Goal: Find specific page/section

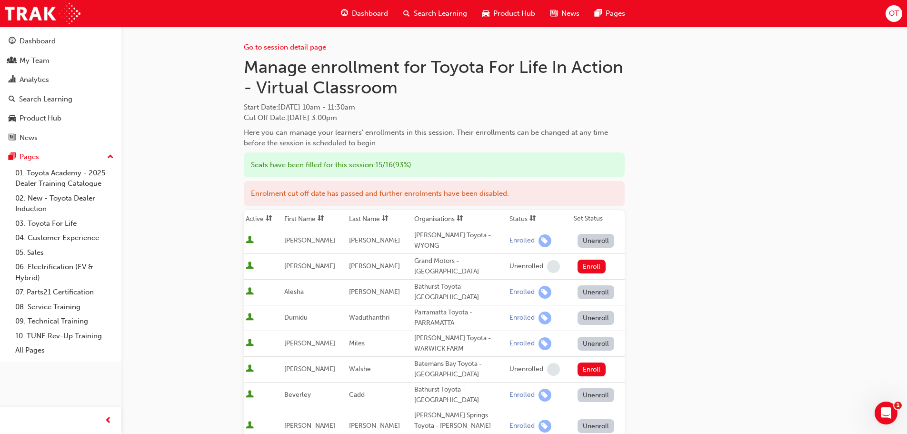
click at [715, 199] on div "Go to session detail page Manage enrollment for Toyota For Life In Action - Vir…" at bounding box center [514, 426] width 541 height 799
click at [715, 200] on div "Go to session detail page Manage enrollment for Toyota For Life In Action - Vir…" at bounding box center [514, 426] width 541 height 799
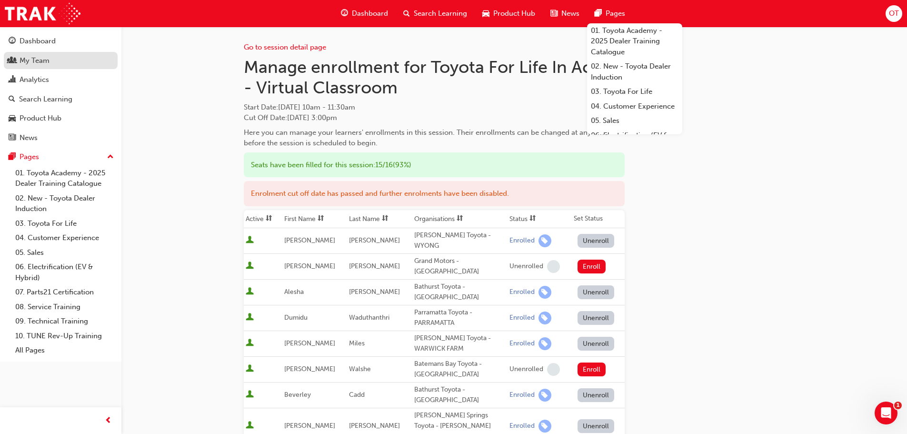
click at [66, 65] on div "My Team" at bounding box center [61, 61] width 104 height 12
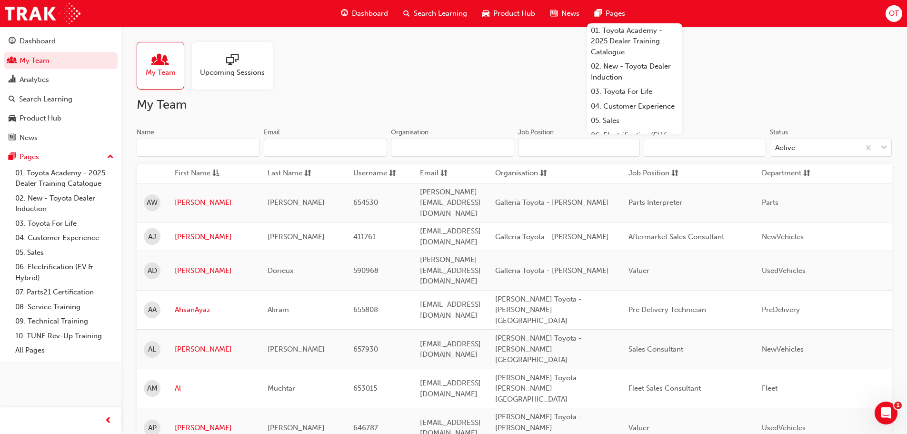
click at [223, 143] on input "Name" at bounding box center [198, 148] width 123 height 18
click at [197, 144] on input "Name" at bounding box center [198, 148] width 123 height 18
click at [524, 77] on div "My Team Upcoming Sessions" at bounding box center [514, 66] width 755 height 48
click at [604, 8] on div "Pages" at bounding box center [610, 14] width 46 height 20
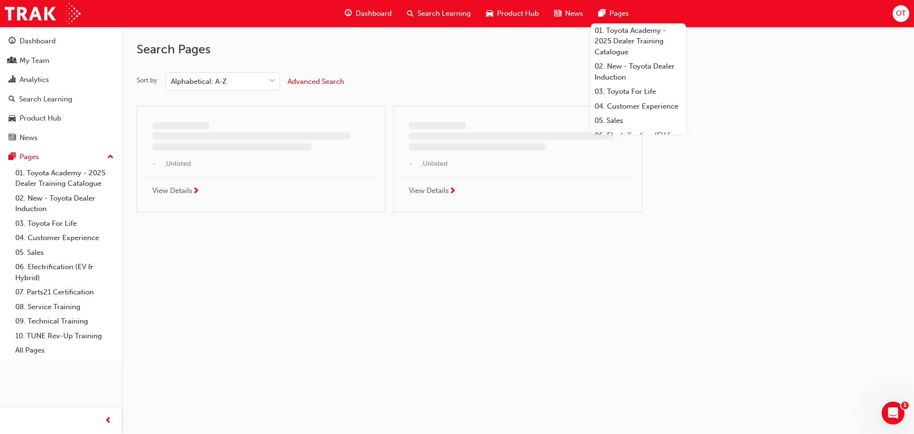
click at [611, 13] on span "Pages" at bounding box center [619, 13] width 20 height 11
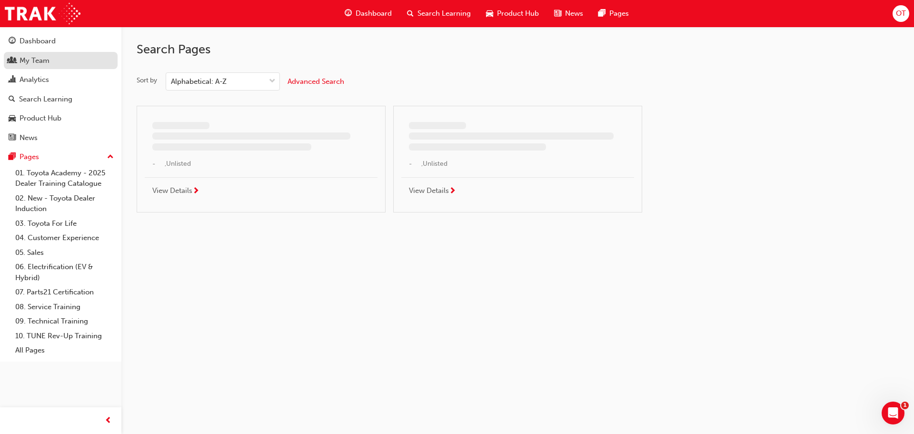
click at [46, 63] on div "My Team" at bounding box center [35, 60] width 30 height 11
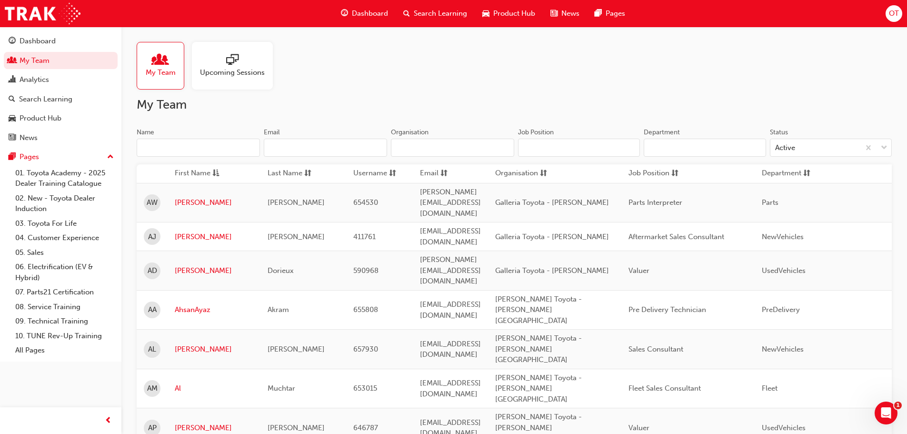
click at [211, 145] on input "Name" at bounding box center [198, 148] width 123 height 18
click at [207, 146] on input "Name" at bounding box center [198, 148] width 123 height 18
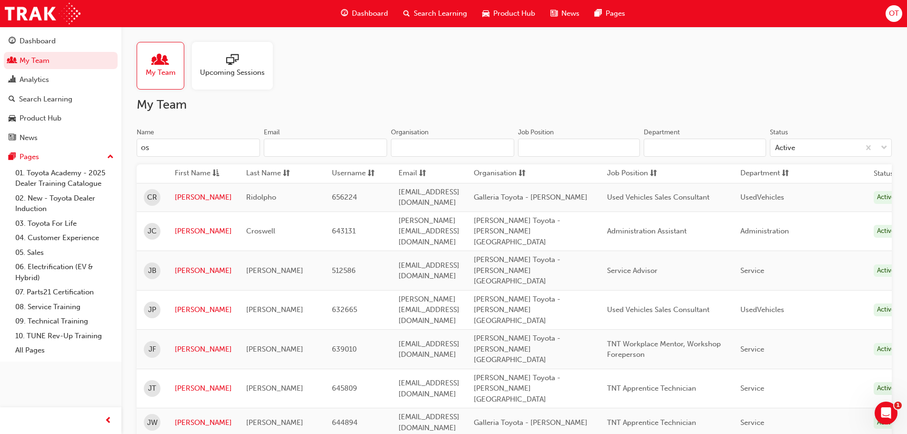
type input "o"
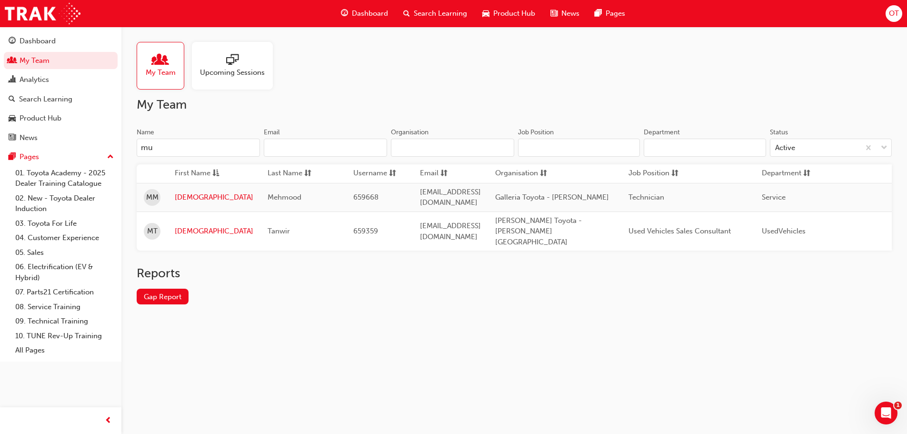
type input "m"
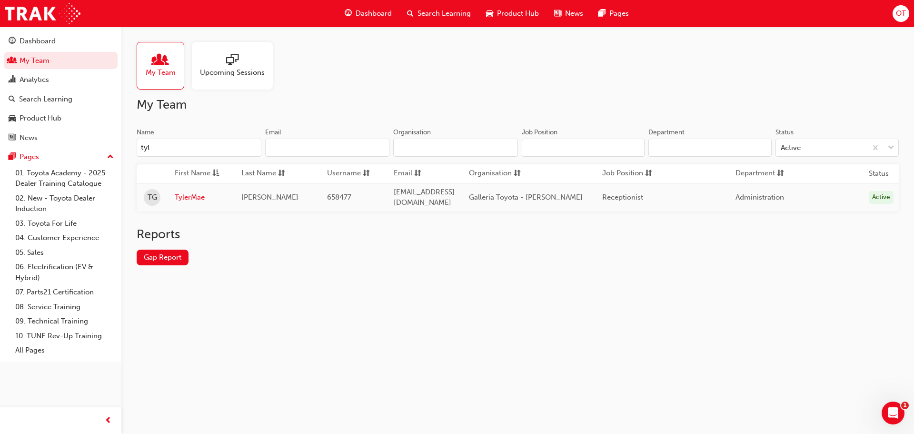
type input "tyl"
click at [628, 233] on h2 "Reports" at bounding box center [518, 234] width 762 height 15
click at [802, 270] on div "Reports Gap Report" at bounding box center [518, 254] width 762 height 54
